Goal: Task Accomplishment & Management: Use online tool/utility

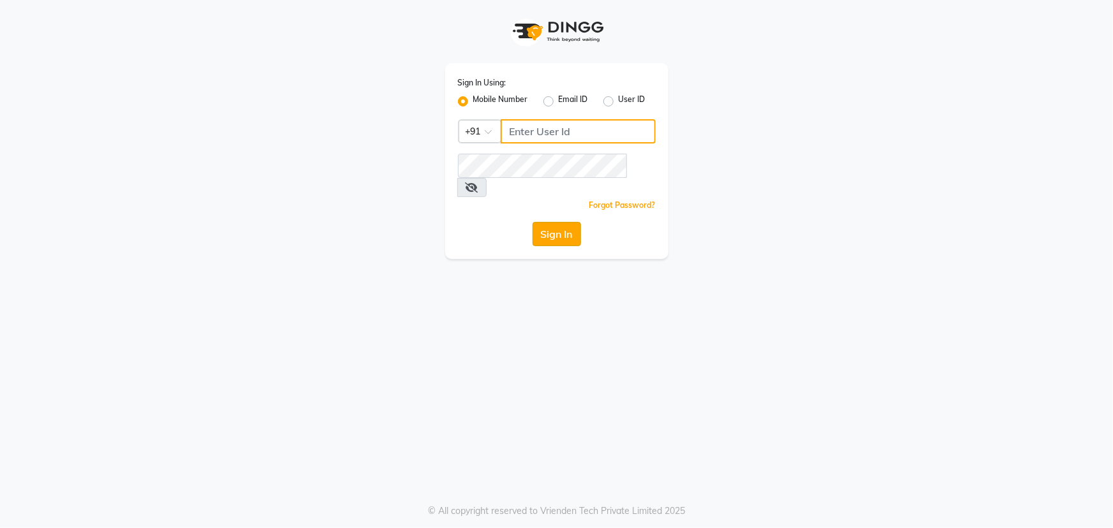
type input "9603123126"
click at [570, 222] on button "Sign In" at bounding box center [557, 234] width 48 height 24
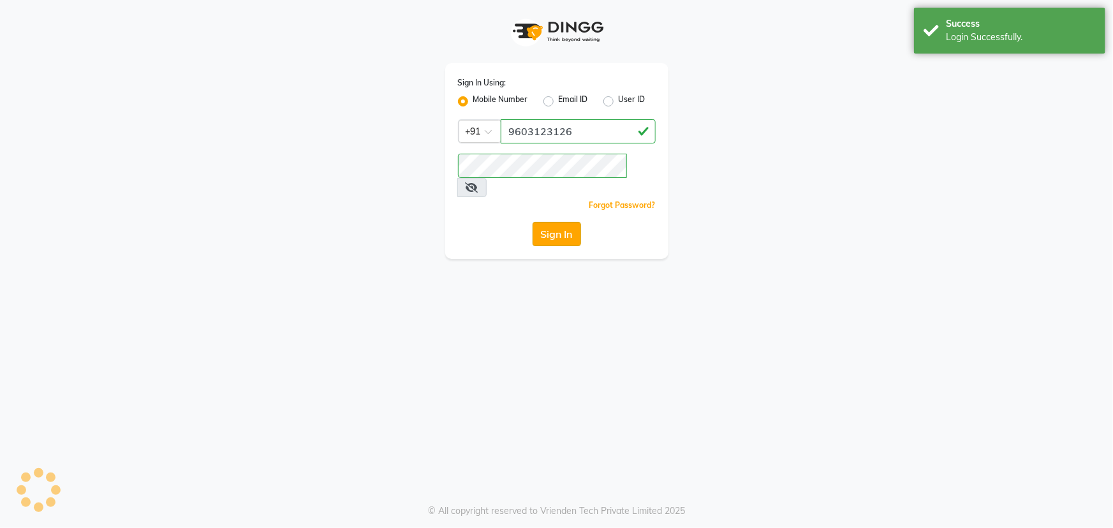
select select "service"
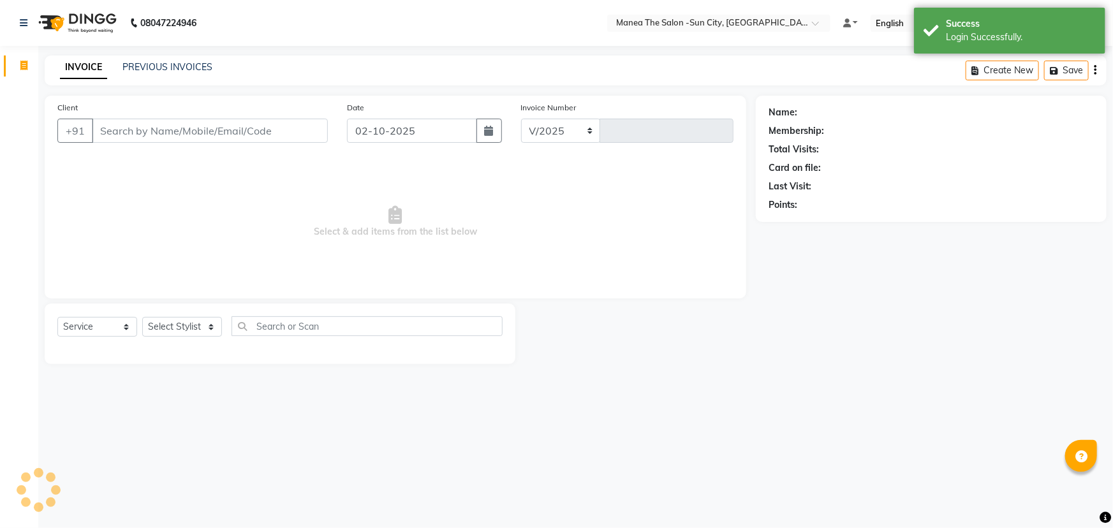
select select "5822"
type input "3740"
